Goal: Find specific page/section: Find specific page/section

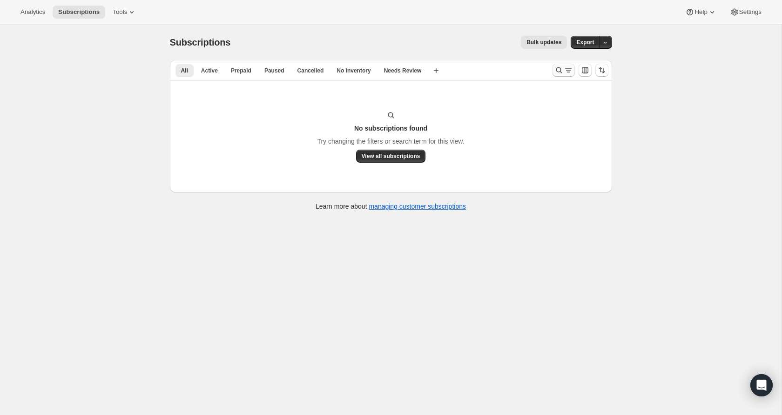
click at [562, 69] on icon "Search and filter results" at bounding box center [558, 70] width 9 height 9
click at [556, 68] on icon "Search and filter results" at bounding box center [559, 70] width 6 height 6
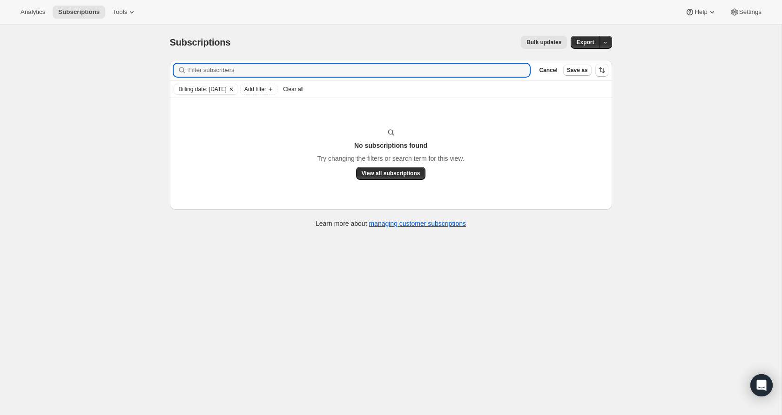
click at [233, 87] on icon "Clear" at bounding box center [231, 89] width 7 height 7
